Goal: Information Seeking & Learning: Learn about a topic

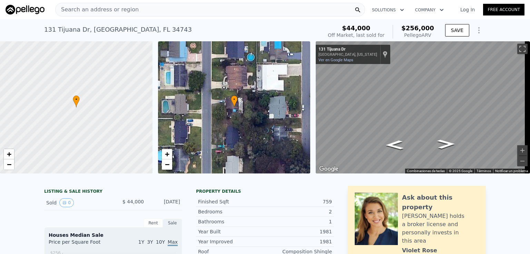
click at [140, 7] on div "Search an address or region" at bounding box center [210, 10] width 310 height 14
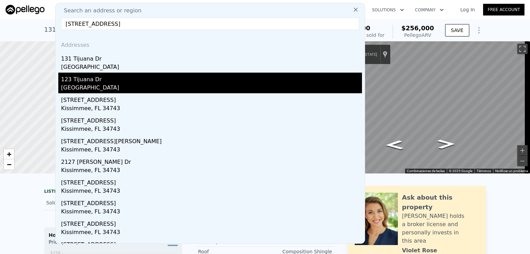
type input "[STREET_ADDRESS]"
click at [84, 84] on div "[GEOGRAPHIC_DATA]" at bounding box center [211, 89] width 301 height 10
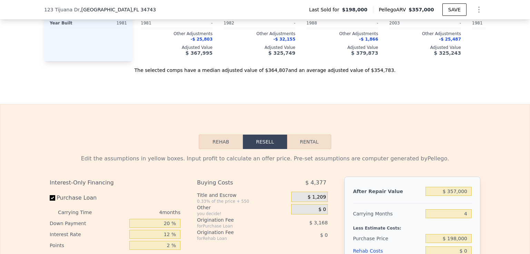
scroll to position [928, 0]
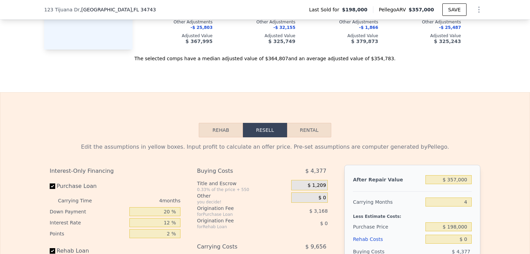
click at [303, 135] on button "Rental" at bounding box center [309, 130] width 44 height 14
select select "30"
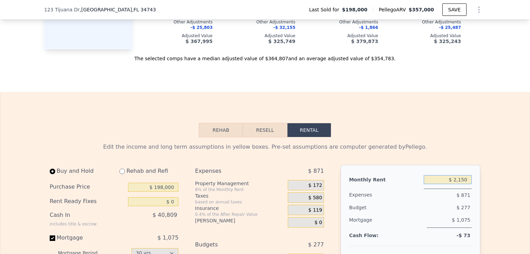
click at [464, 175] on input "$ 2,150" at bounding box center [447, 179] width 48 height 9
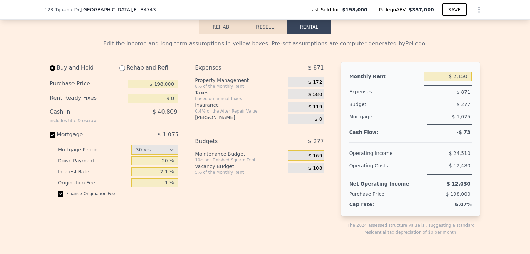
click at [169, 89] on input "$ 198,000" at bounding box center [153, 84] width 50 height 9
type input "$ 218,000"
click at [451, 81] on input "$ 2,150" at bounding box center [447, 76] width 48 height 9
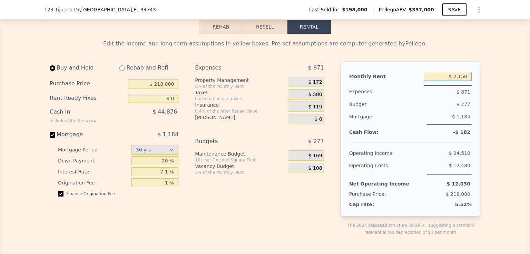
click at [459, 81] on input "$ 2,150" at bounding box center [447, 76] width 48 height 9
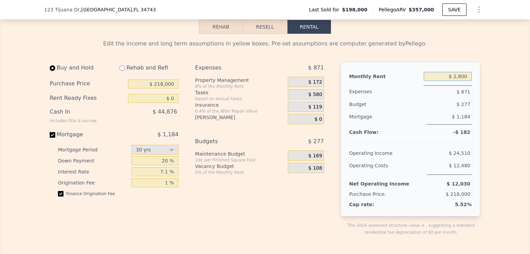
type input "$ 2,800"
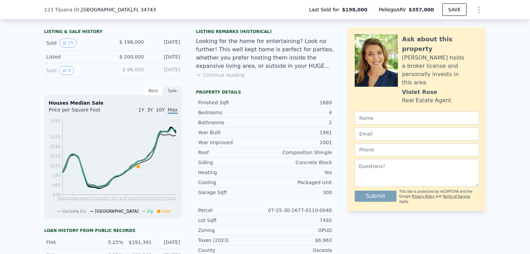
scroll to position [1, 0]
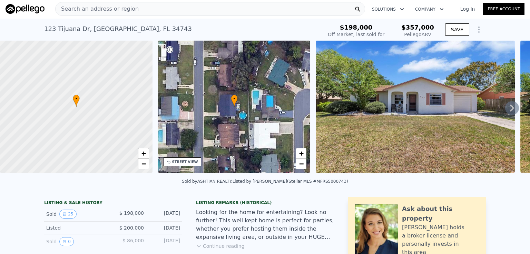
click at [111, 10] on span "Search an address or region" at bounding box center [97, 9] width 83 height 8
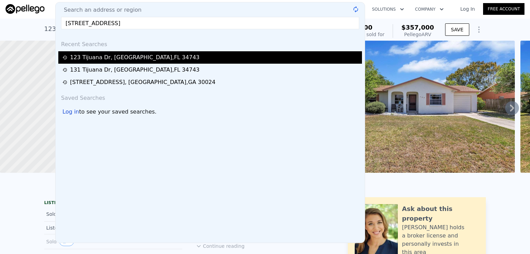
scroll to position [0, 0]
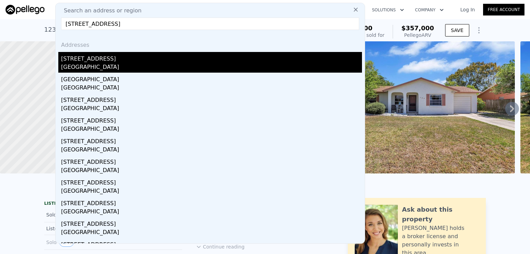
type input "[STREET_ADDRESS]"
click at [128, 62] on div "[STREET_ADDRESS]" at bounding box center [211, 57] width 301 height 11
